Goal: Information Seeking & Learning: Check status

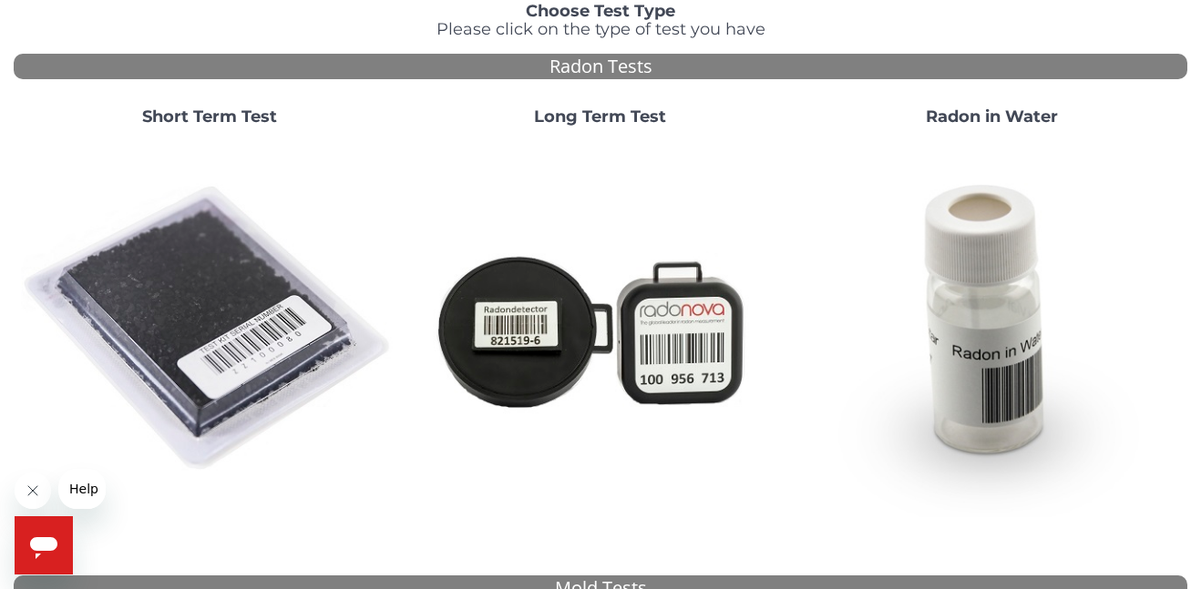
scroll to position [139, 0]
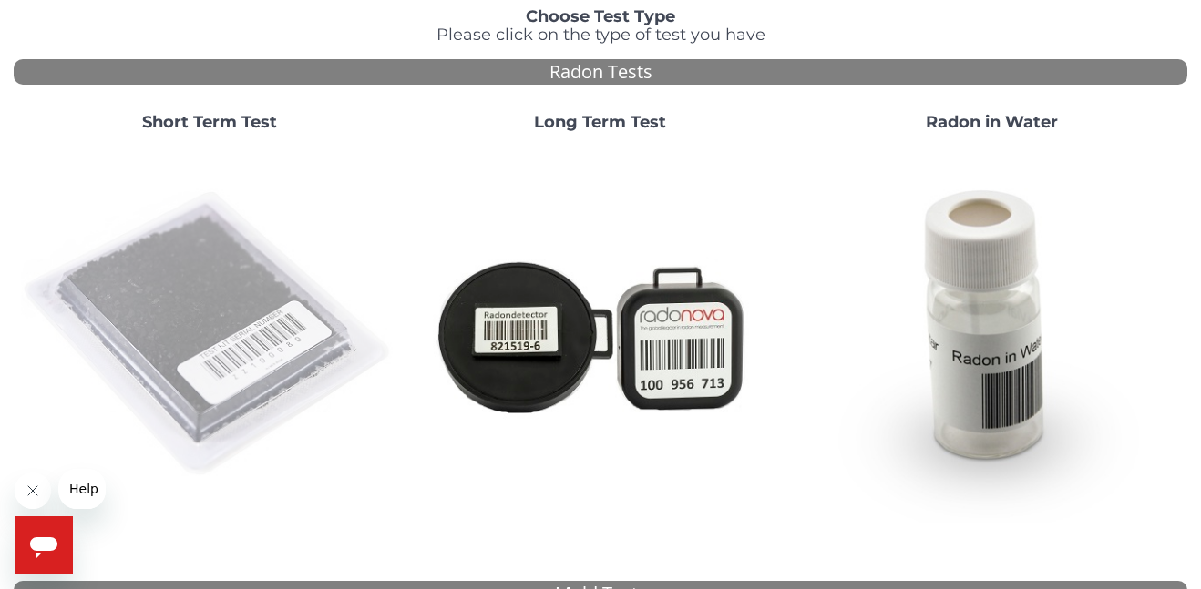
click at [231, 337] on img at bounding box center [209, 335] width 376 height 376
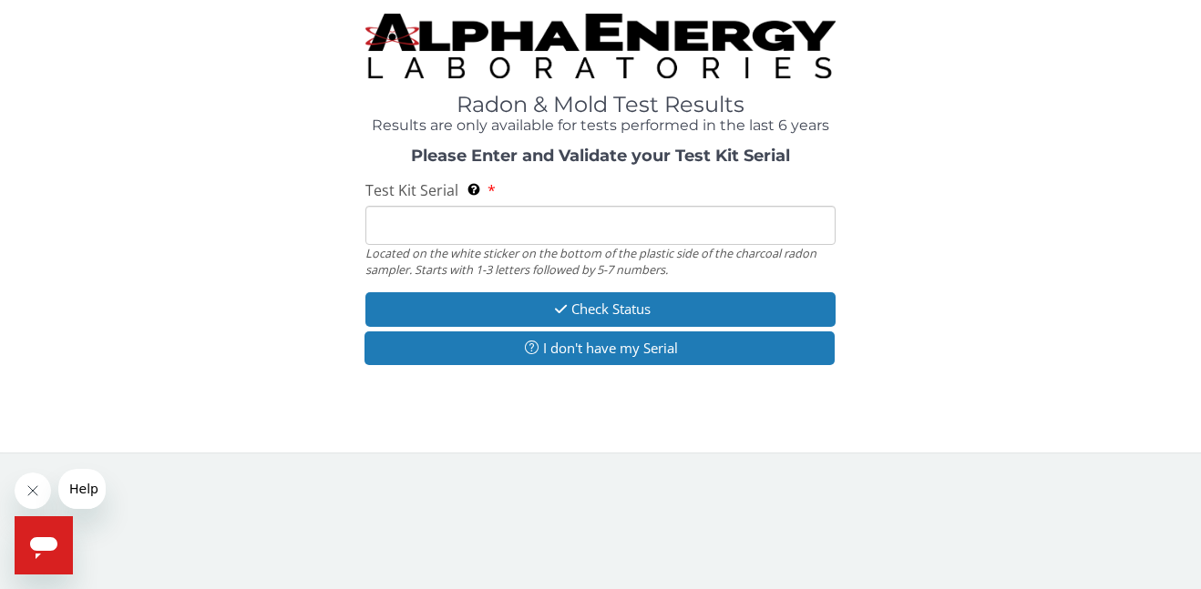
click at [415, 227] on input "Test Kit Serial Located on the white sticker on the bottom of the plastic side …" at bounding box center [599, 225] width 469 height 39
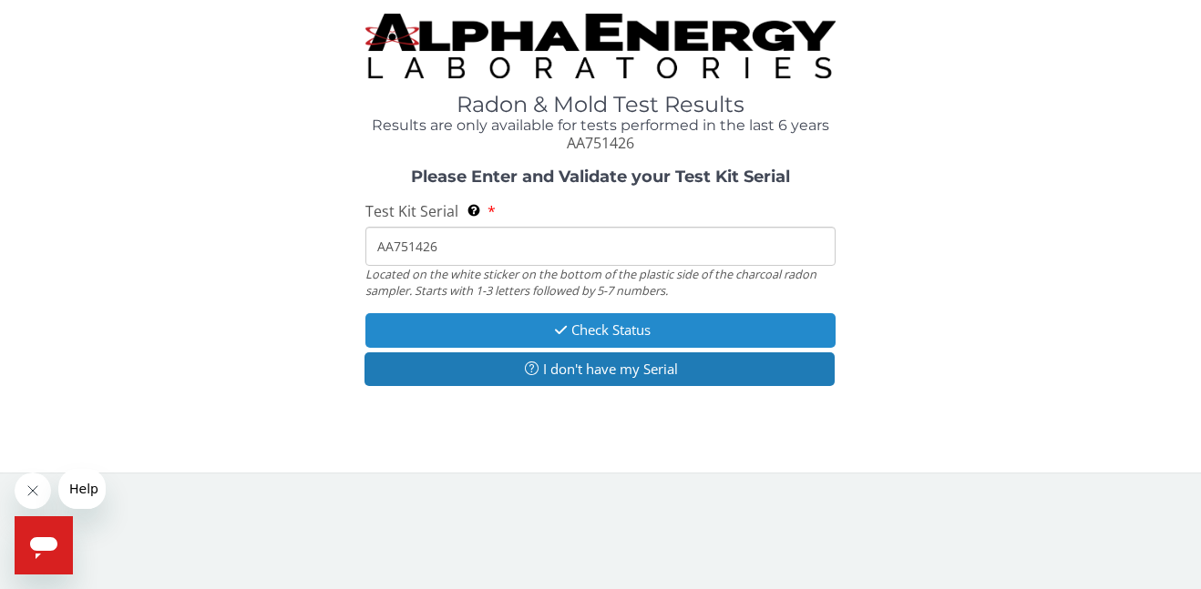
type input "AA751426"
click at [540, 330] on button "Check Status" at bounding box center [599, 330] width 469 height 34
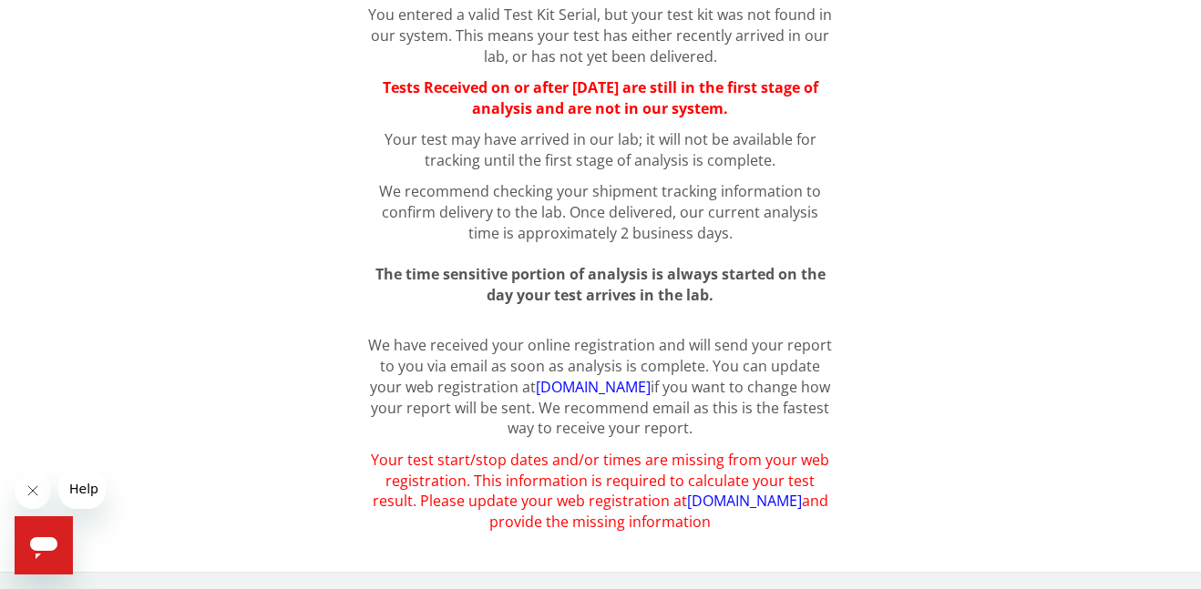
scroll to position [212, 0]
click at [693, 502] on link "[DOMAIN_NAME]" at bounding box center [744, 500] width 115 height 20
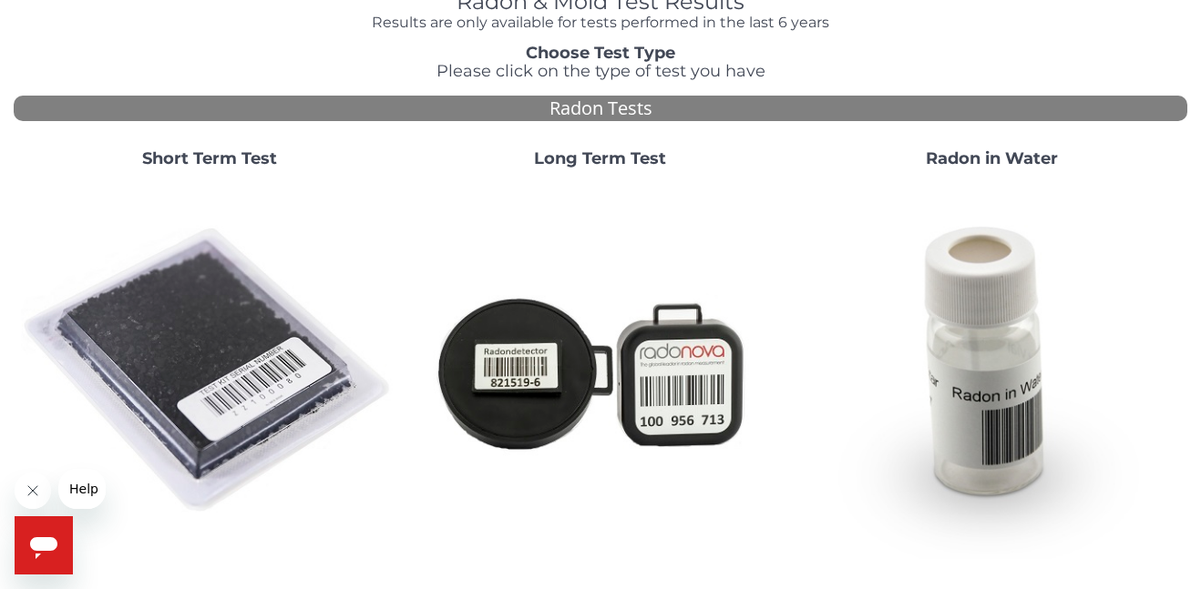
scroll to position [100, 0]
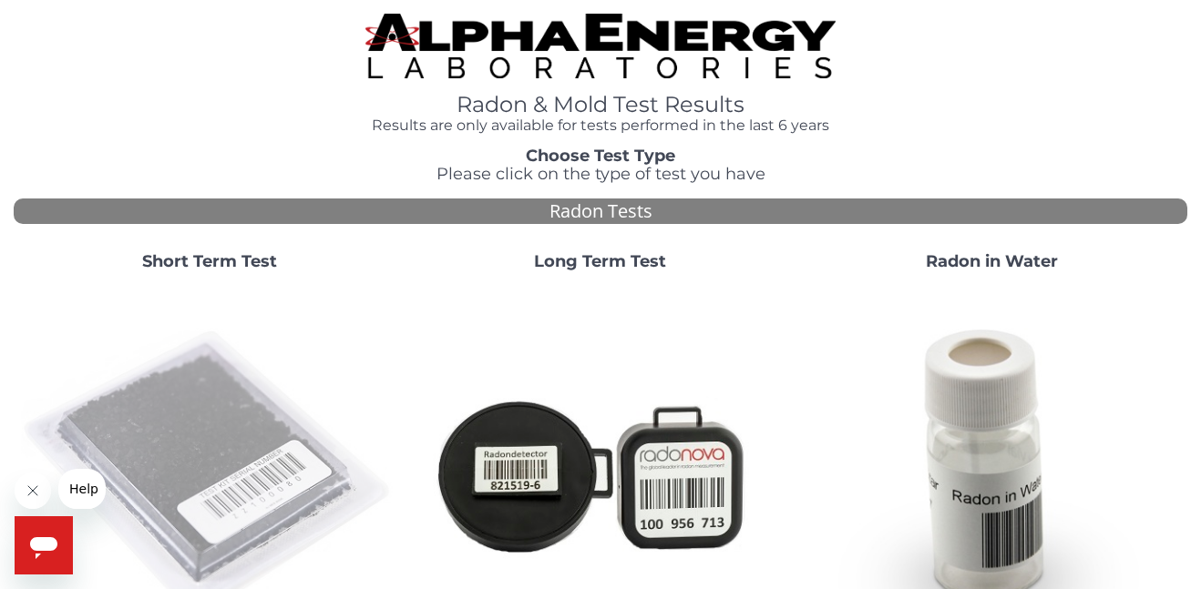
click at [236, 509] on img at bounding box center [209, 474] width 376 height 376
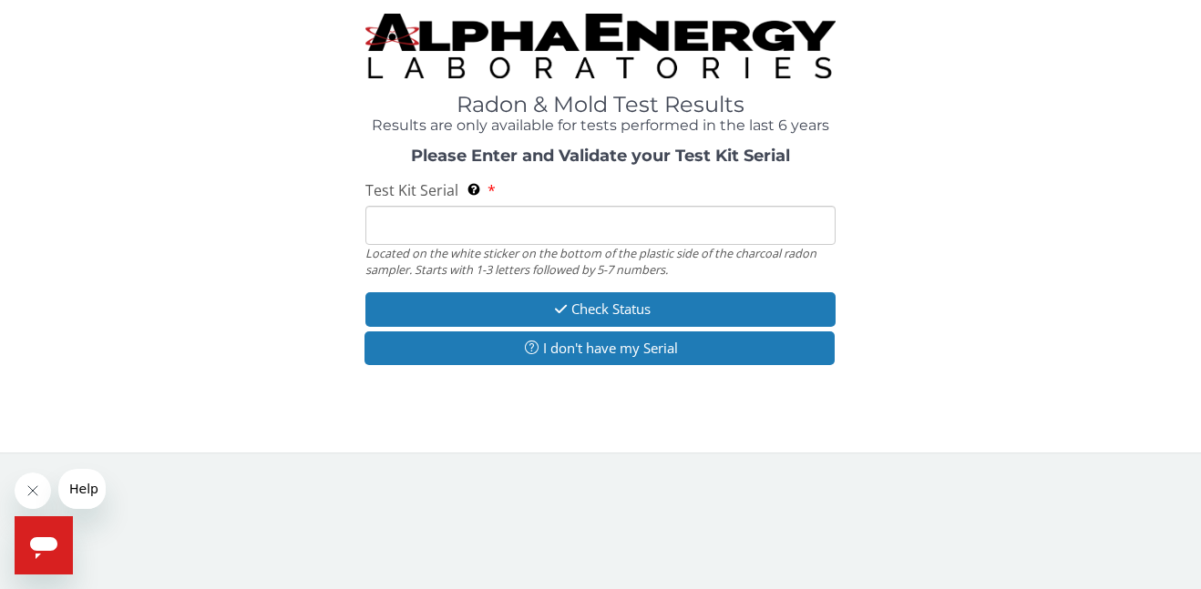
click at [409, 226] on input "Test Kit Serial Located on the white sticker on the bottom of the plastic side …" at bounding box center [599, 225] width 469 height 39
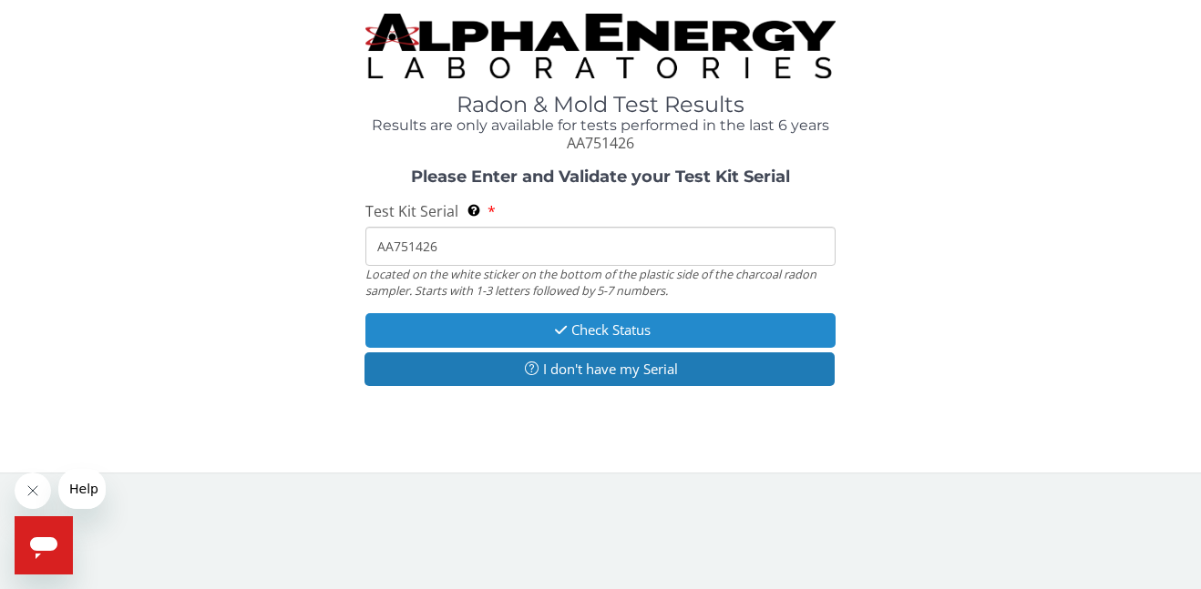
type input "AA751426"
click at [593, 330] on button "Check Status" at bounding box center [599, 330] width 469 height 34
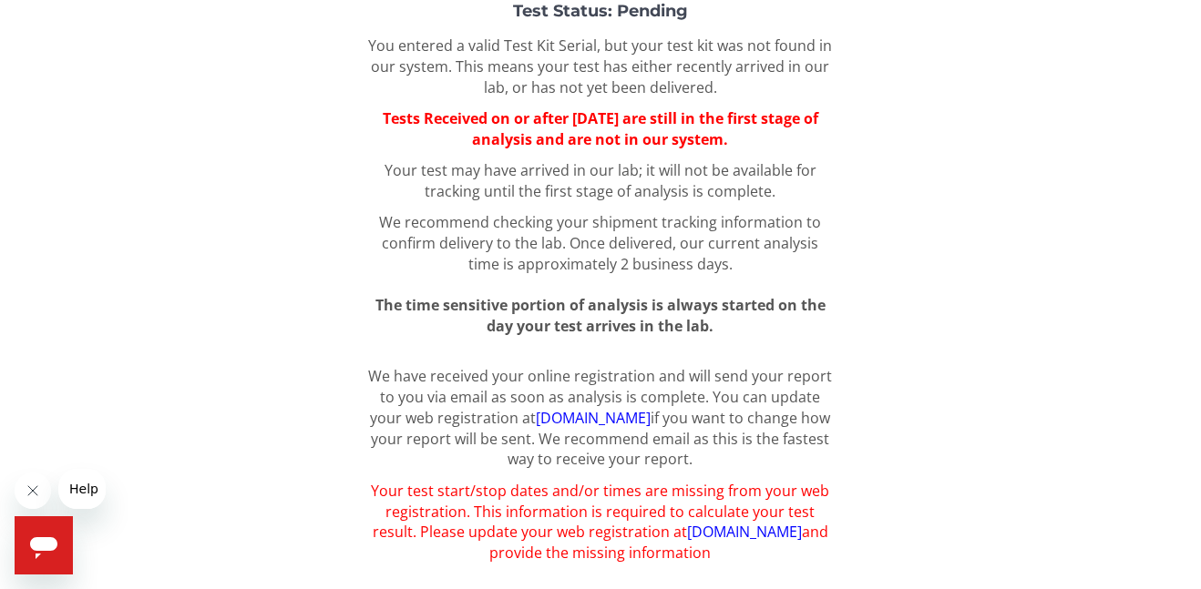
scroll to position [212, 0]
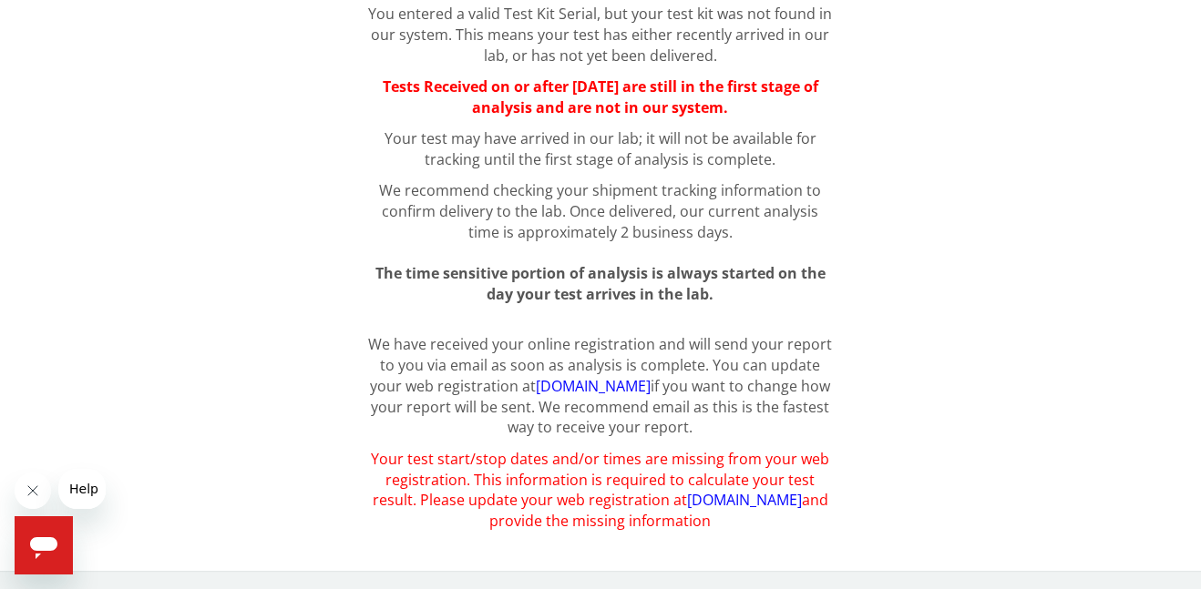
click at [726, 501] on link "register.aelabs.com" at bounding box center [744, 500] width 115 height 20
